Goal: Task Accomplishment & Management: Use online tool/utility

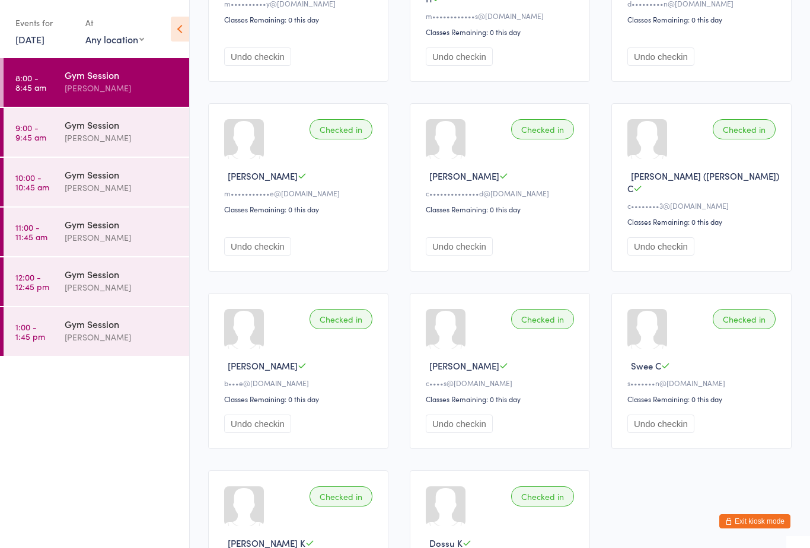
click at [139, 131] on div "Gym Session" at bounding box center [122, 124] width 114 height 13
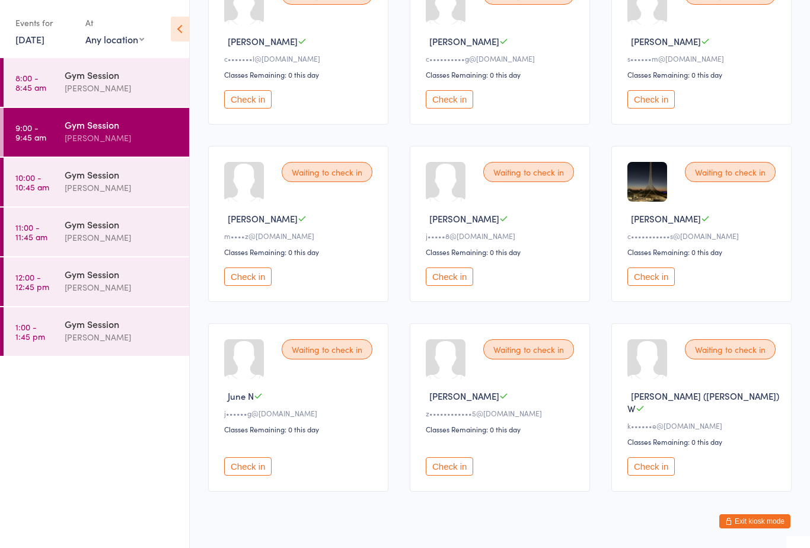
scroll to position [173, 0]
click at [257, 467] on button "Check in" at bounding box center [247, 466] width 47 height 18
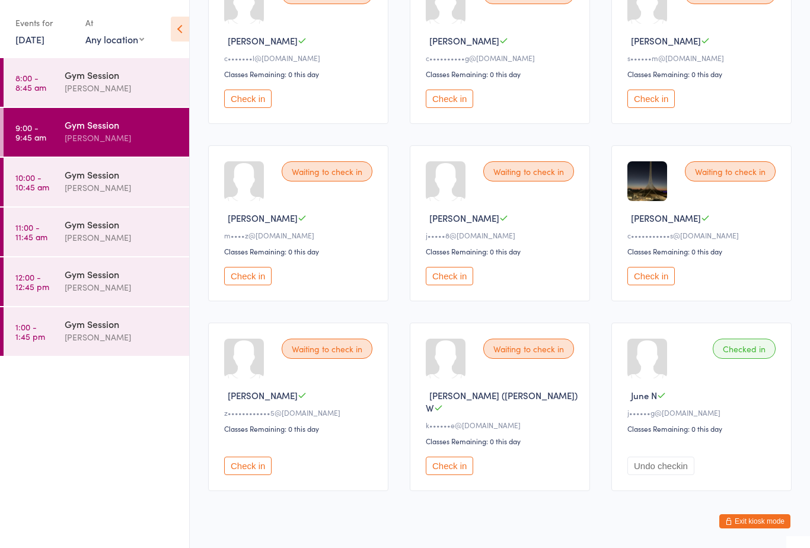
click at [113, 190] on div "[PERSON_NAME]" at bounding box center [122, 188] width 114 height 14
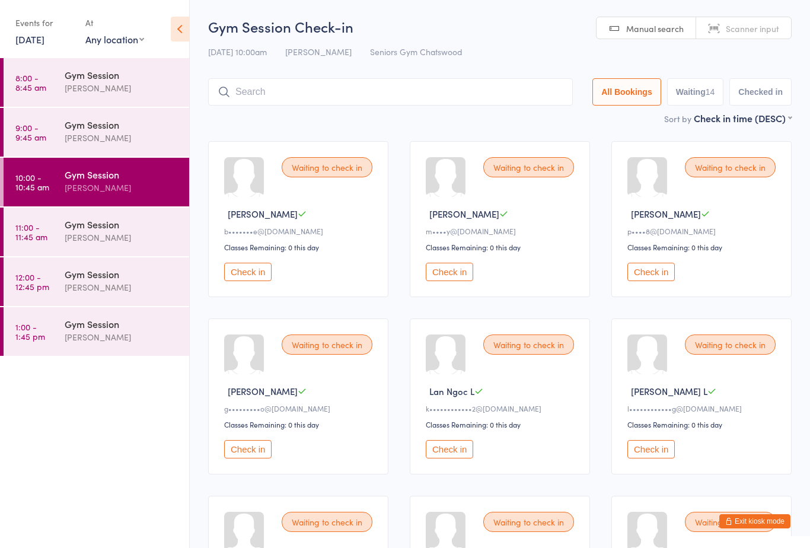
click at [97, 123] on div "Gym Session" at bounding box center [122, 124] width 114 height 13
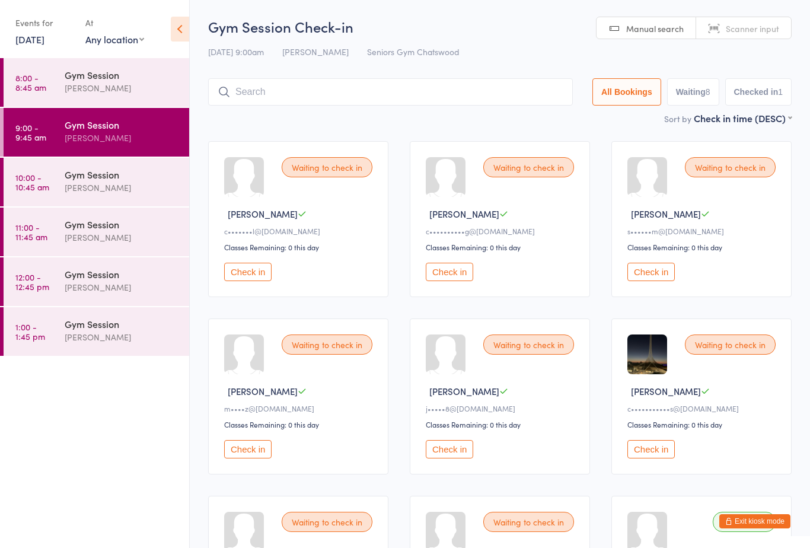
click at [251, 456] on button "Check in" at bounding box center [247, 449] width 47 height 18
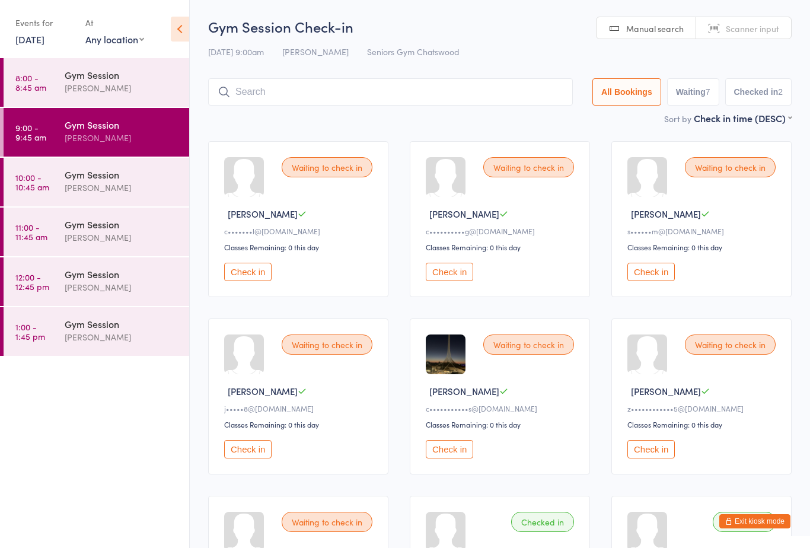
click at [650, 281] on button "Check in" at bounding box center [651, 272] width 47 height 18
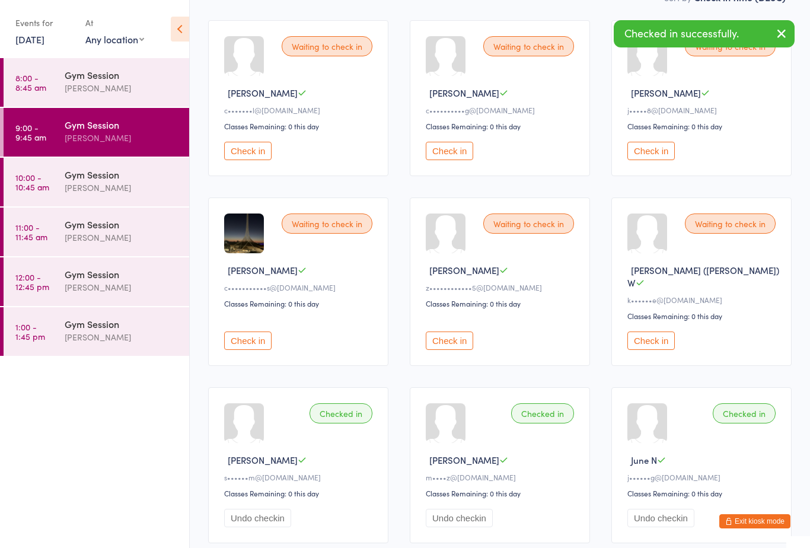
scroll to position [122, 0]
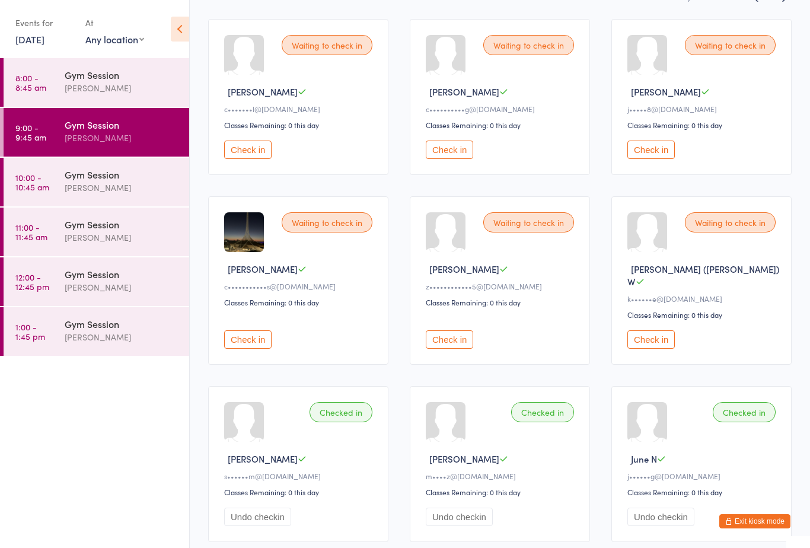
click at [252, 338] on button "Check in" at bounding box center [247, 339] width 47 height 18
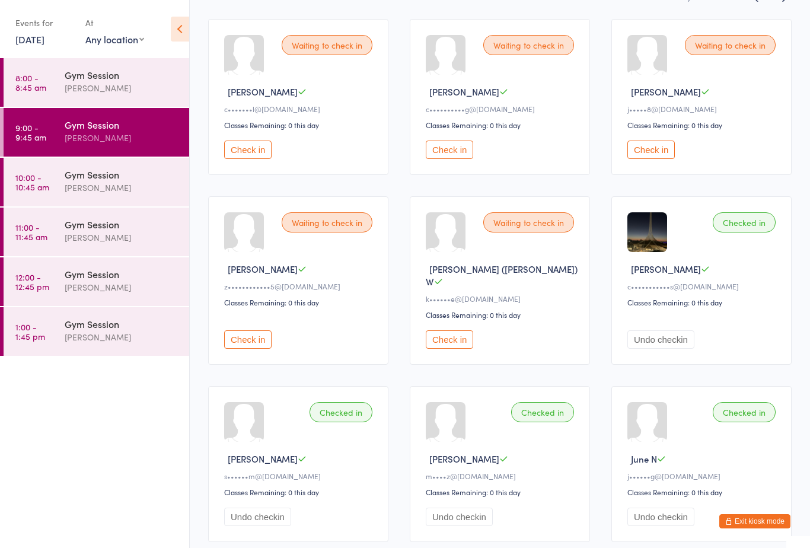
click at [256, 159] on button "Check in" at bounding box center [247, 150] width 47 height 18
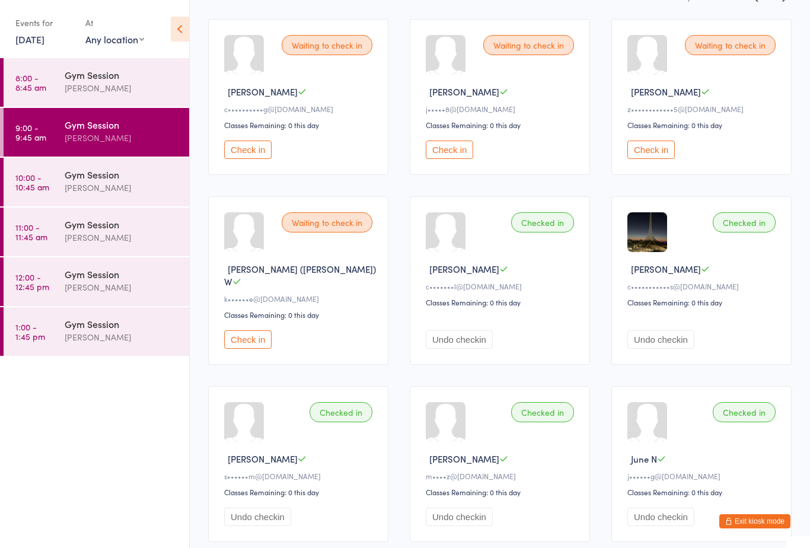
click at [644, 159] on button "Check in" at bounding box center [651, 150] width 47 height 18
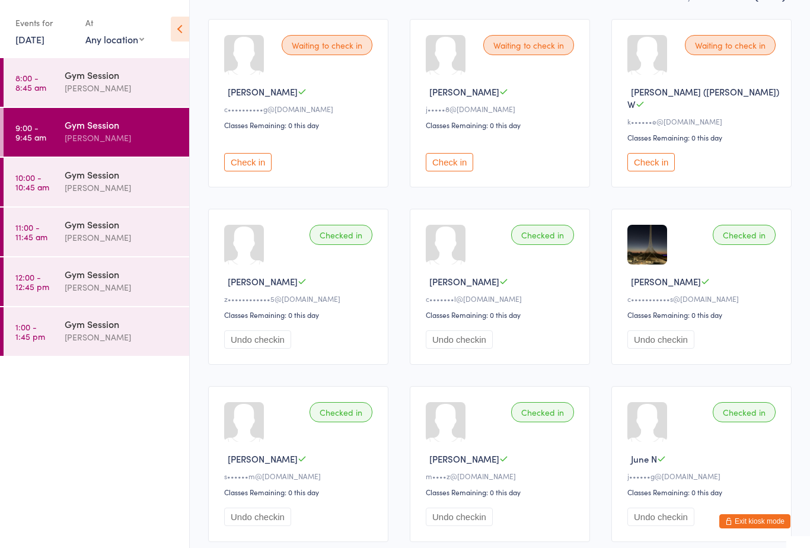
click at [661, 154] on button "Check in" at bounding box center [651, 162] width 47 height 18
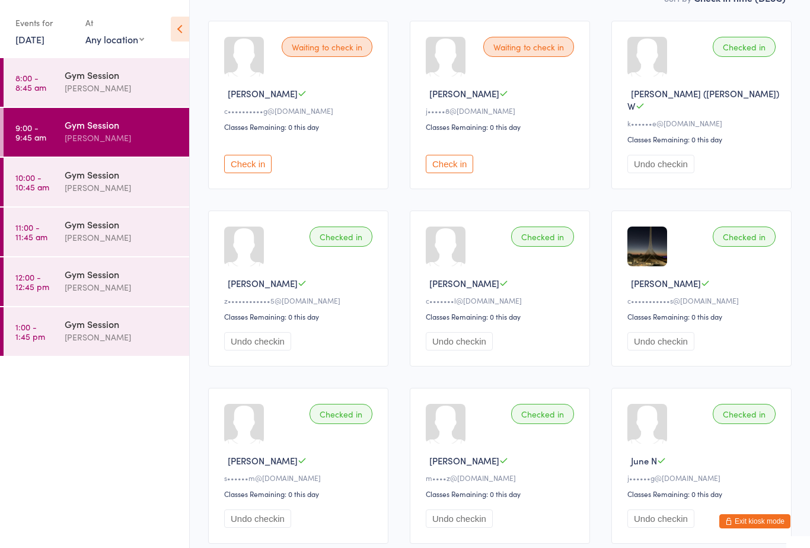
click at [250, 157] on button "Check in" at bounding box center [247, 164] width 47 height 18
click at [256, 155] on button "Check in" at bounding box center [247, 164] width 47 height 18
